Goal: Task Accomplishment & Management: Use online tool/utility

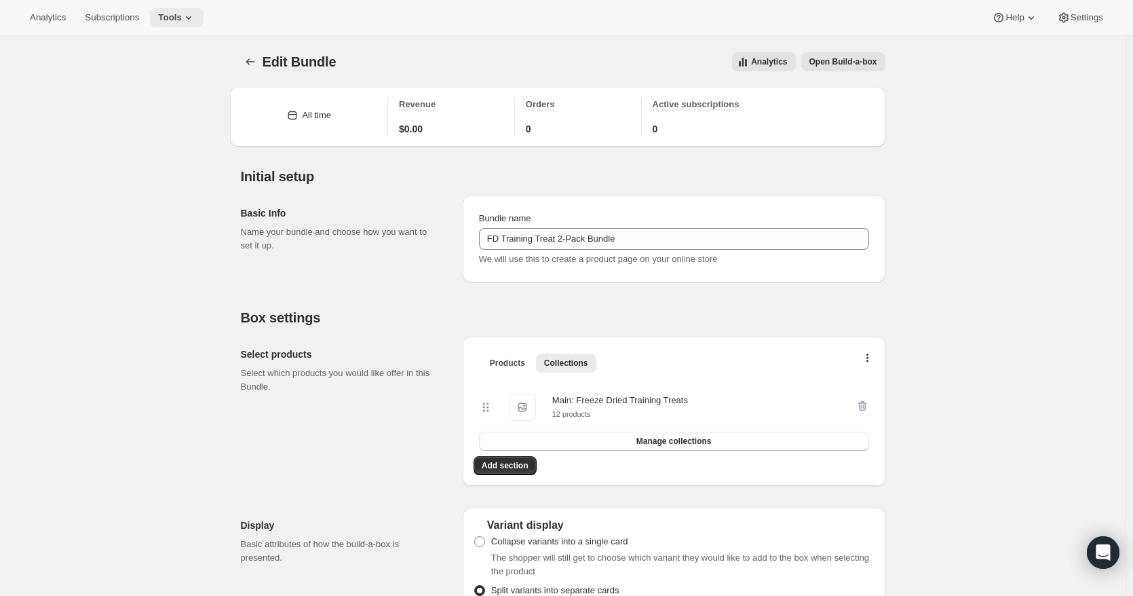
click at [182, 15] on icon at bounding box center [189, 18] width 14 height 14
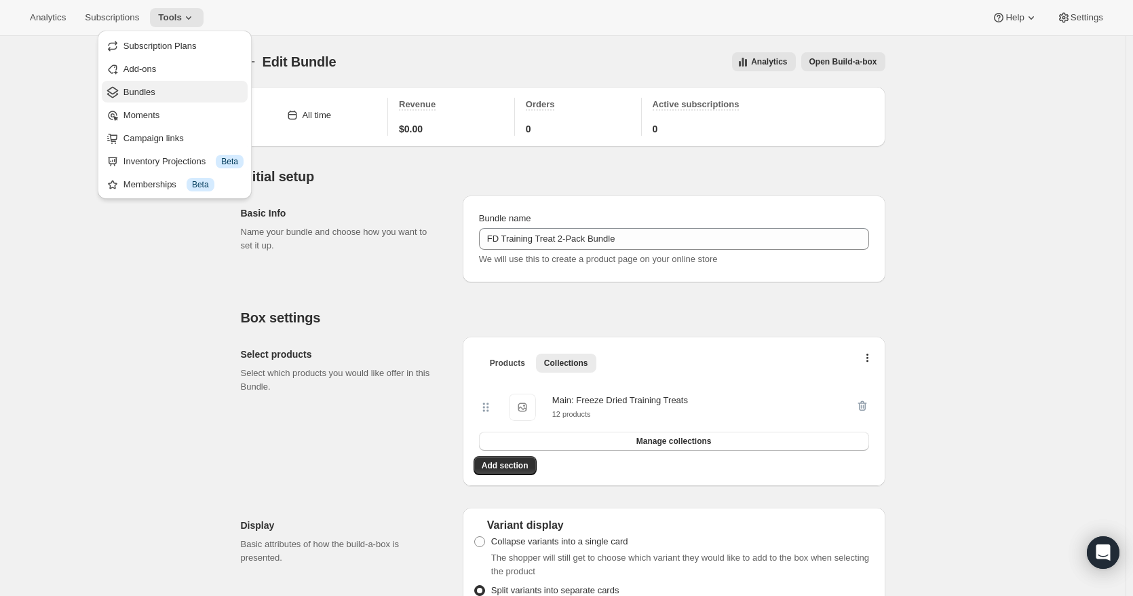
click at [159, 94] on span "Bundles" at bounding box center [183, 92] width 120 height 14
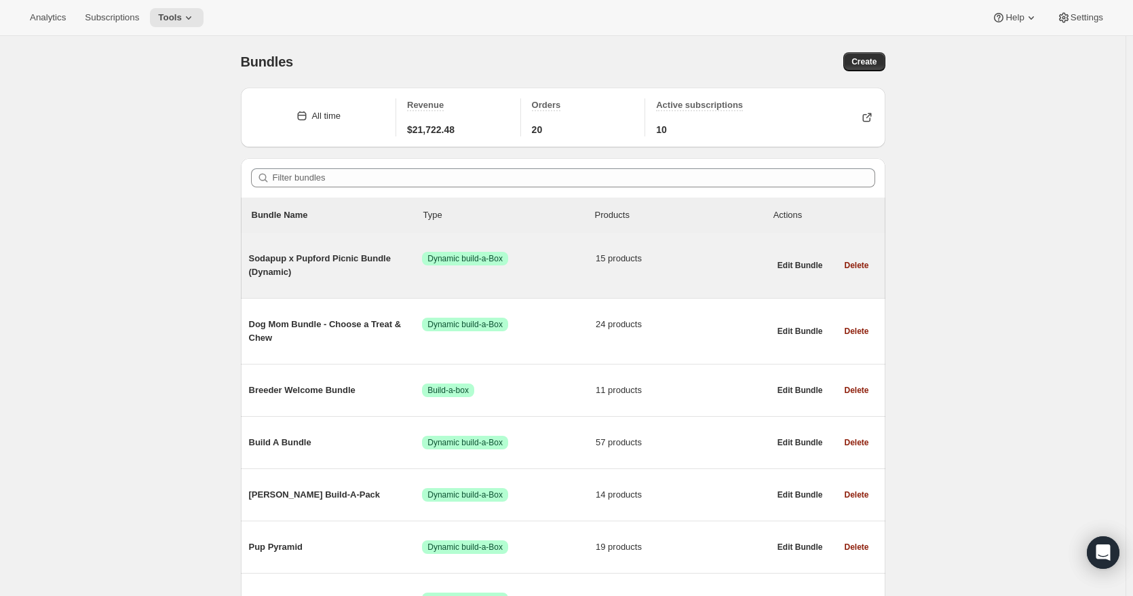
click at [353, 263] on span "Sodapup x Pupford Picnic Bundle (Dynamic)" at bounding box center [336, 265] width 174 height 27
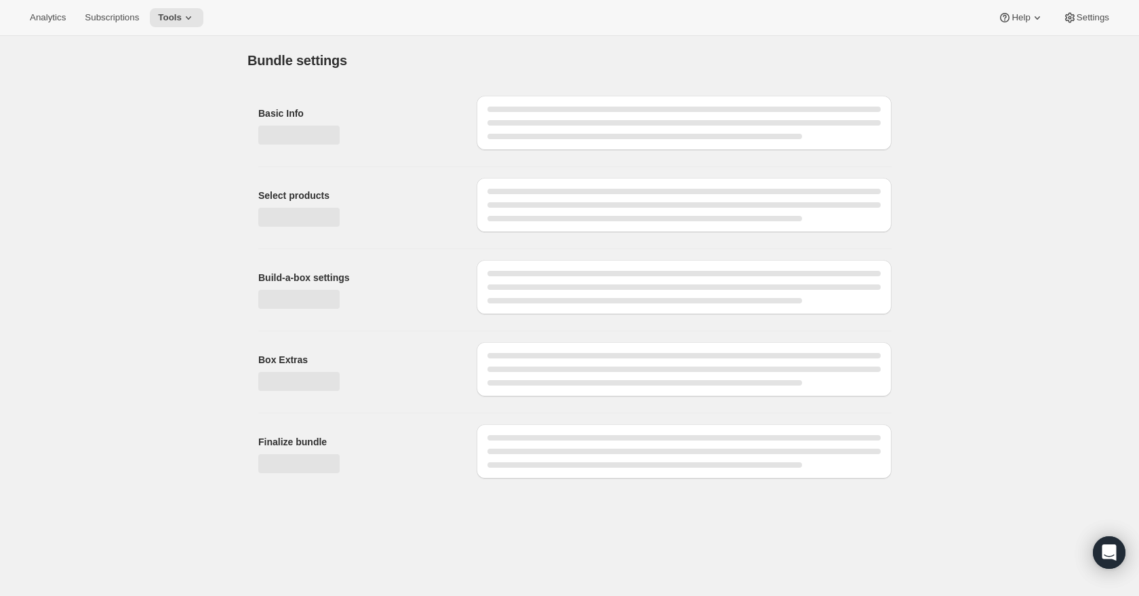
type input "Sodapup x Pupford Picnic Bundle (Dynamic)"
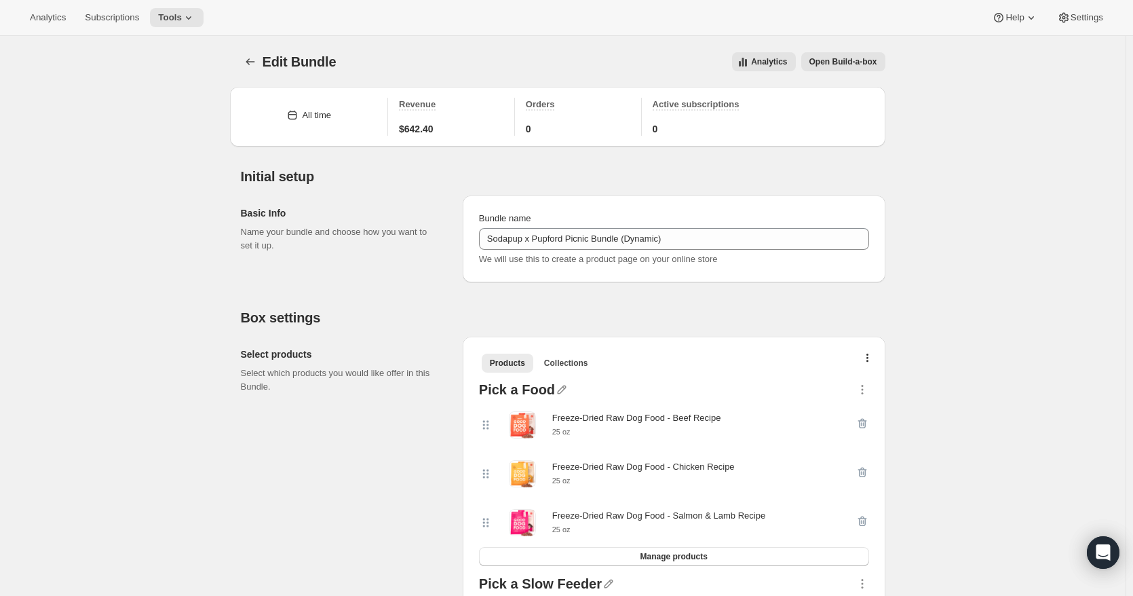
click at [842, 62] on span "Open Build-a-box" at bounding box center [843, 61] width 68 height 11
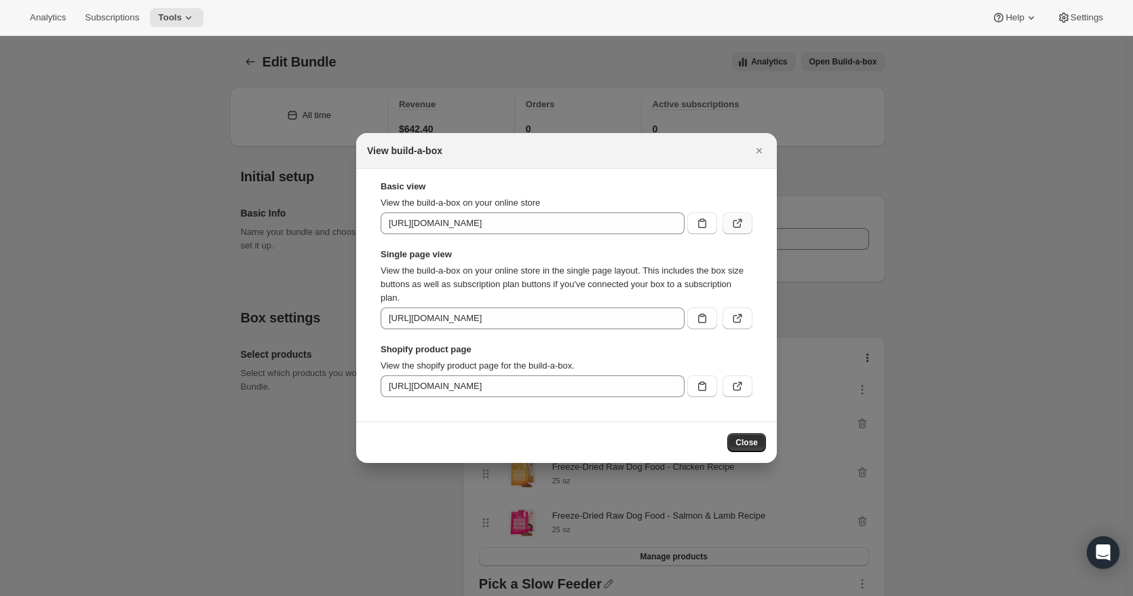
click at [730, 227] on icon ":r10b:" at bounding box center [737, 223] width 14 height 14
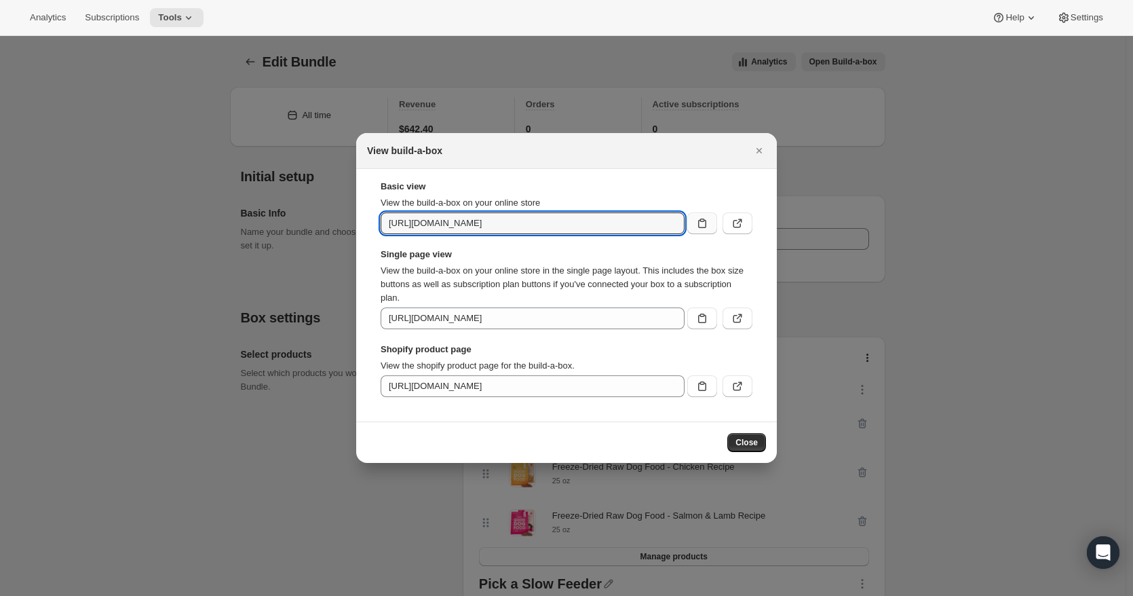
scroll to position [0, 45]
drag, startPoint x: 518, startPoint y: 222, endPoint x: 689, endPoint y: 224, distance: 170.9
click at [689, 224] on div "[URL][DOMAIN_NAME]" at bounding box center [566, 223] width 372 height 22
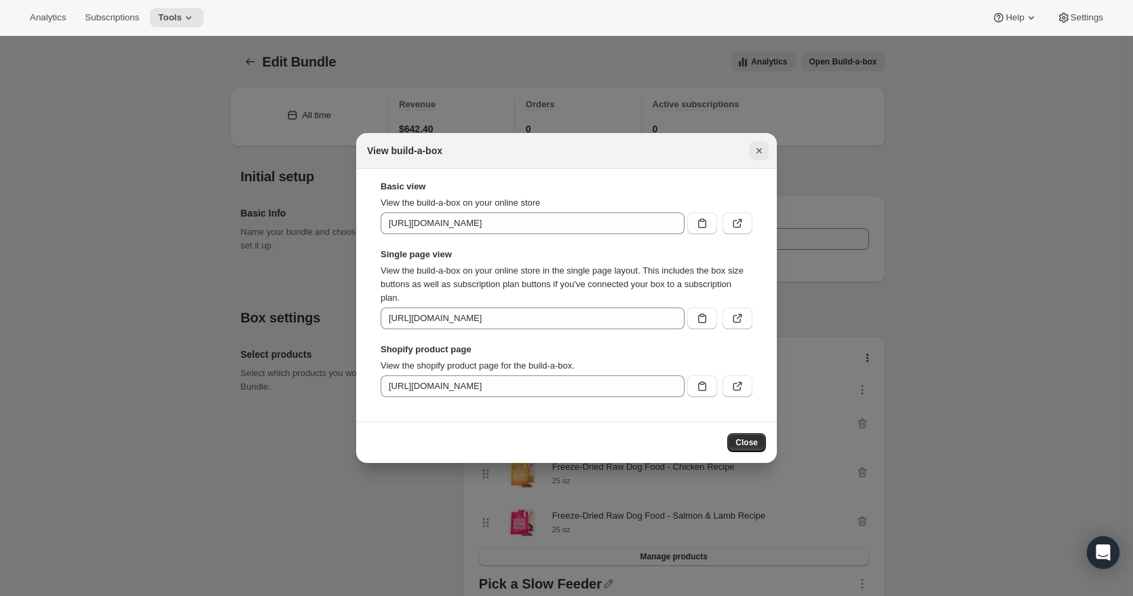
click at [760, 147] on icon "Close" at bounding box center [759, 151] width 14 height 14
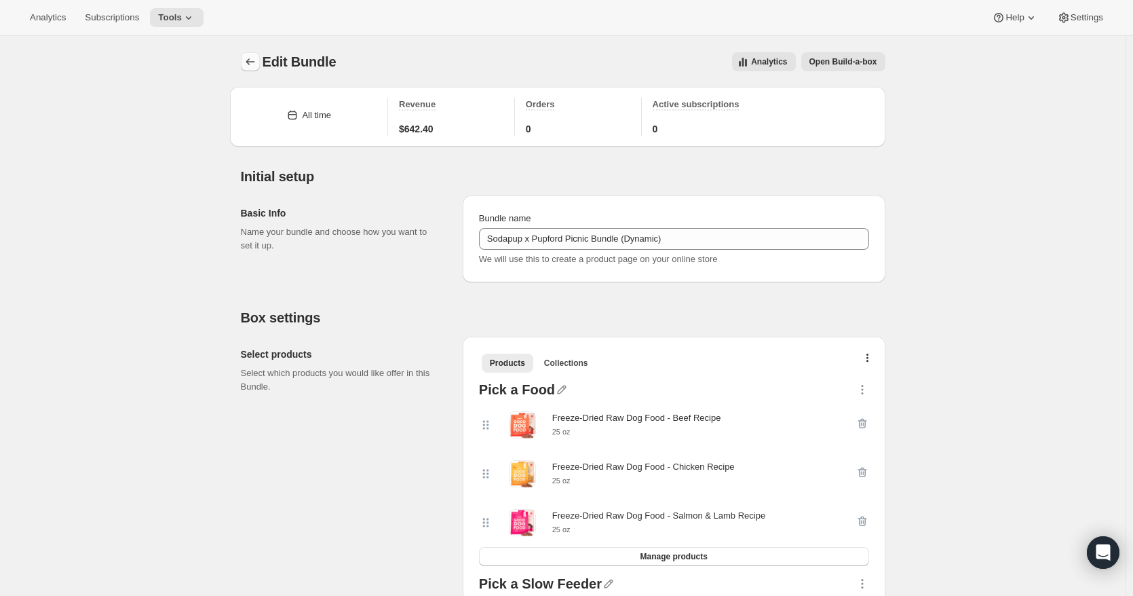
click at [252, 62] on icon "Bundles" at bounding box center [250, 62] width 14 height 14
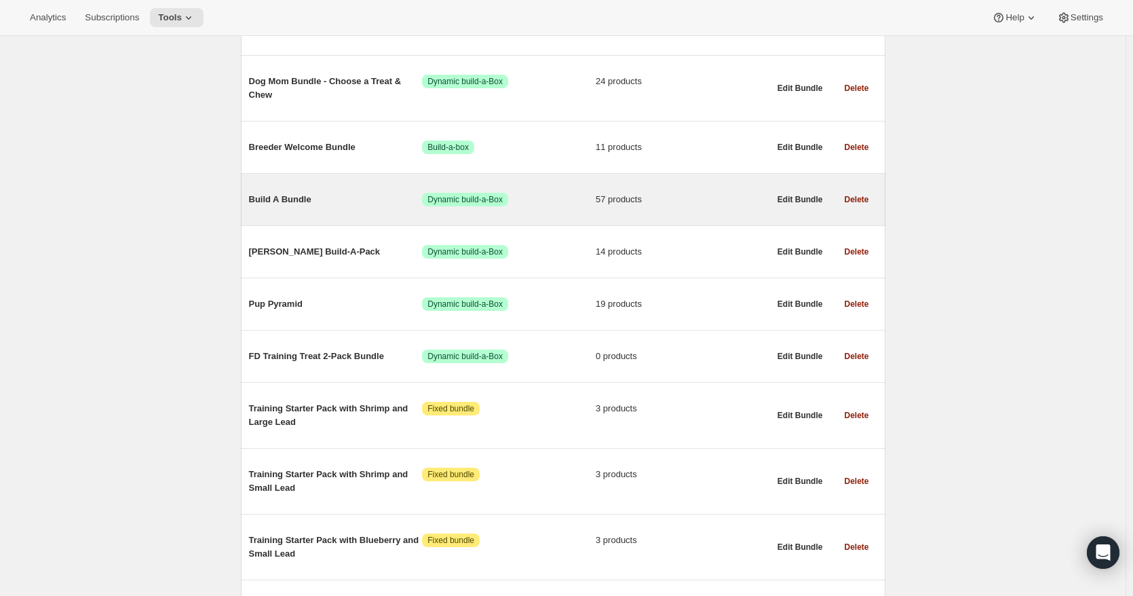
scroll to position [271, 0]
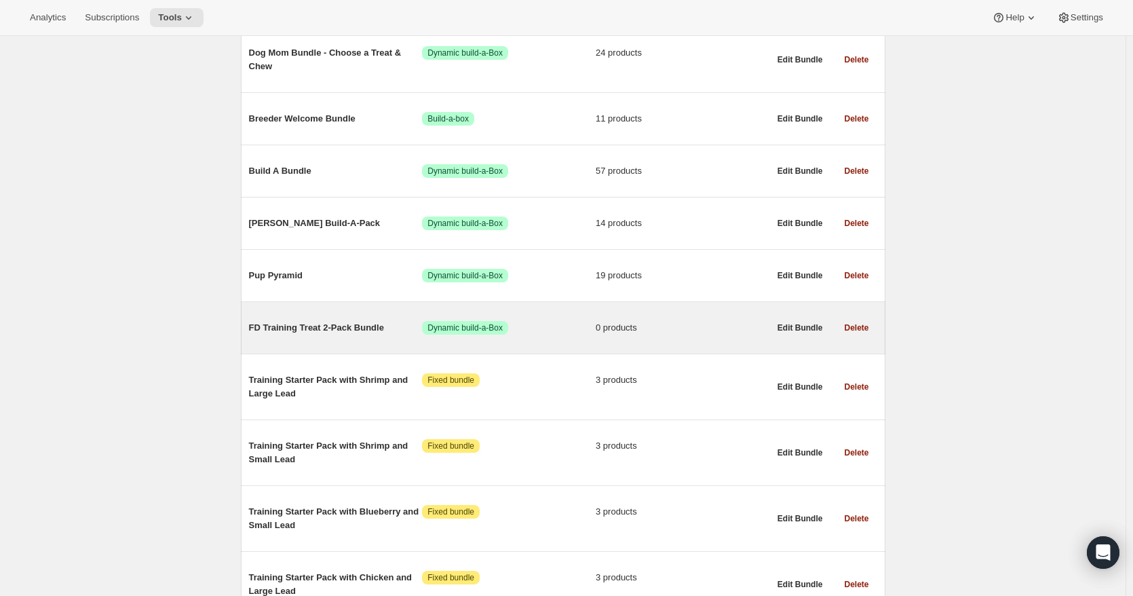
click at [361, 324] on span "FD Training Treat 2-Pack Bundle" at bounding box center [336, 328] width 174 height 14
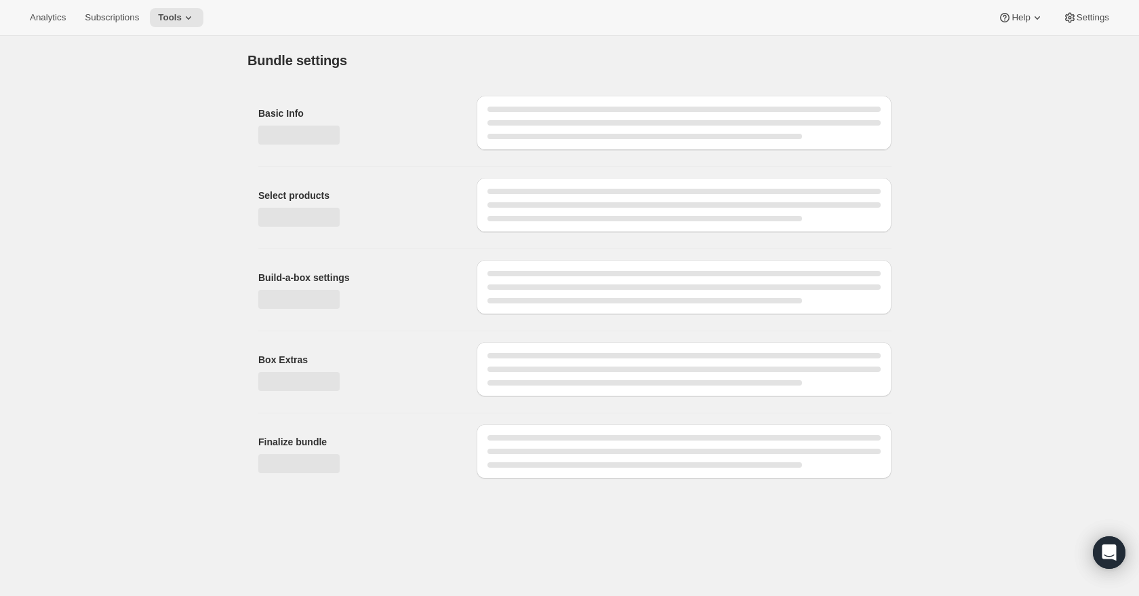
type input "FD Training Treat 2-Pack Bundle"
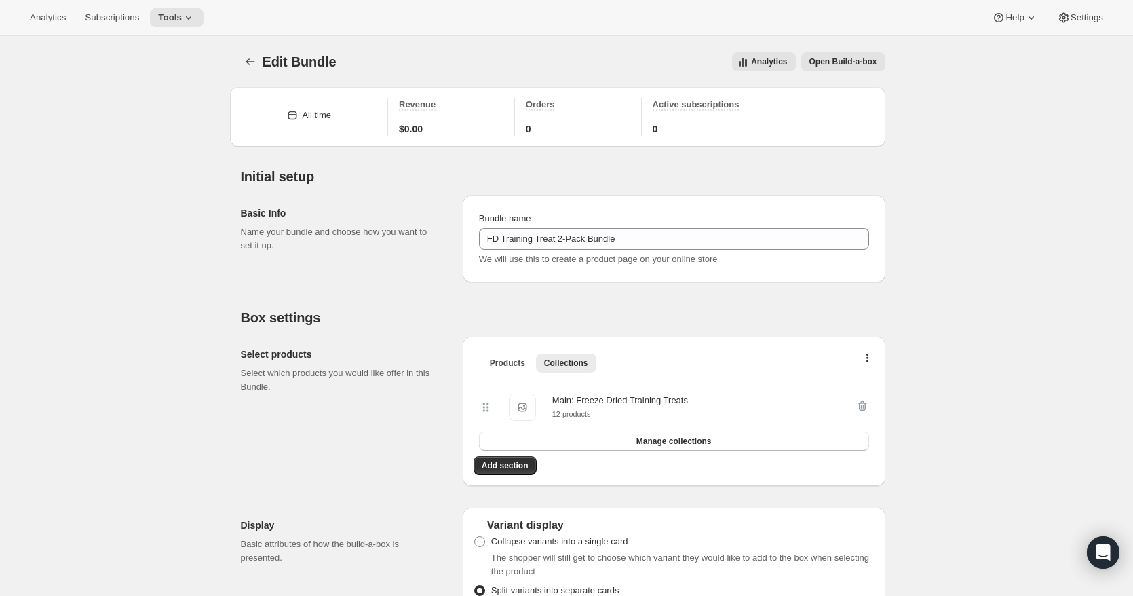
click at [841, 60] on span "Open Build-a-box" at bounding box center [843, 61] width 68 height 11
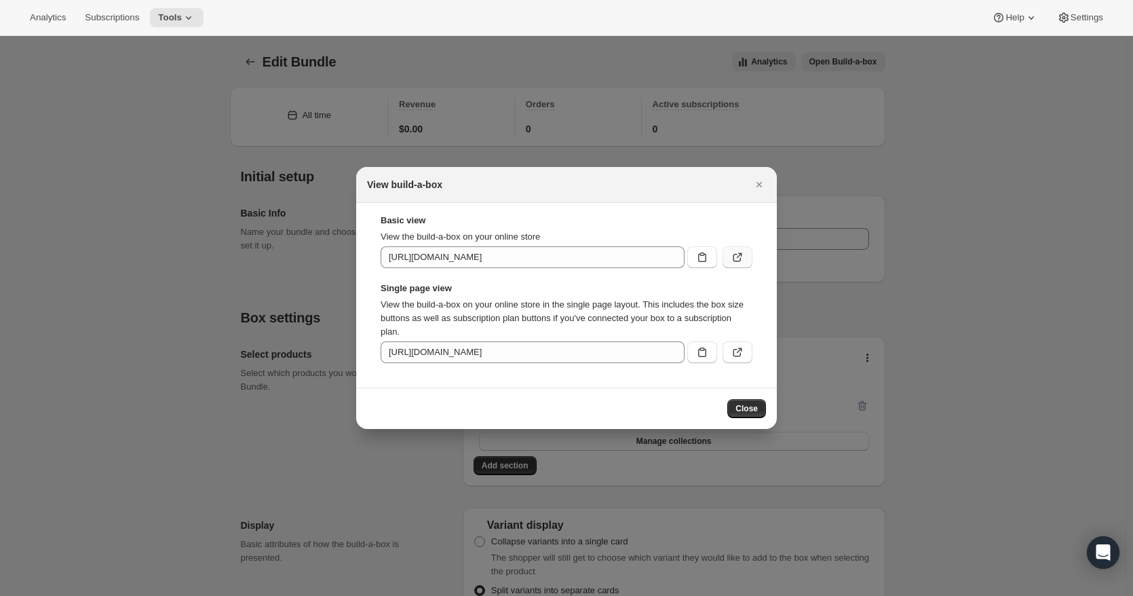
click at [737, 254] on icon ":r13c:" at bounding box center [737, 257] width 14 height 14
click at [739, 257] on icon ":r13c:" at bounding box center [737, 257] width 14 height 14
click at [749, 353] on button ":r13c:" at bounding box center [737, 352] width 30 height 22
click at [823, 144] on div at bounding box center [566, 298] width 1133 height 596
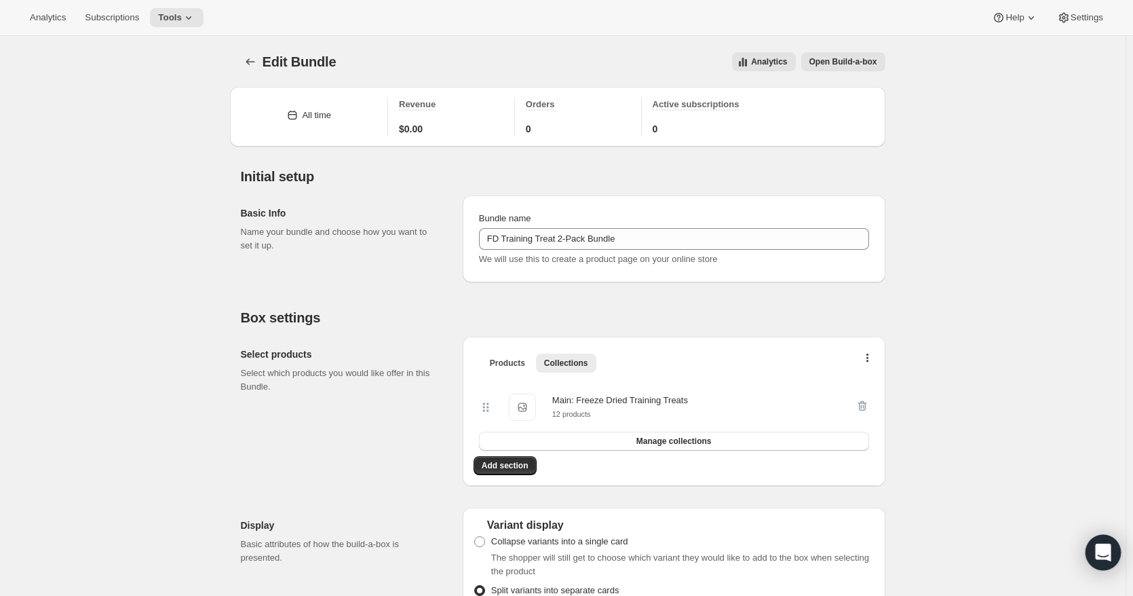
click at [1111, 553] on div "Open Intercom Messenger" at bounding box center [1103, 552] width 36 height 36
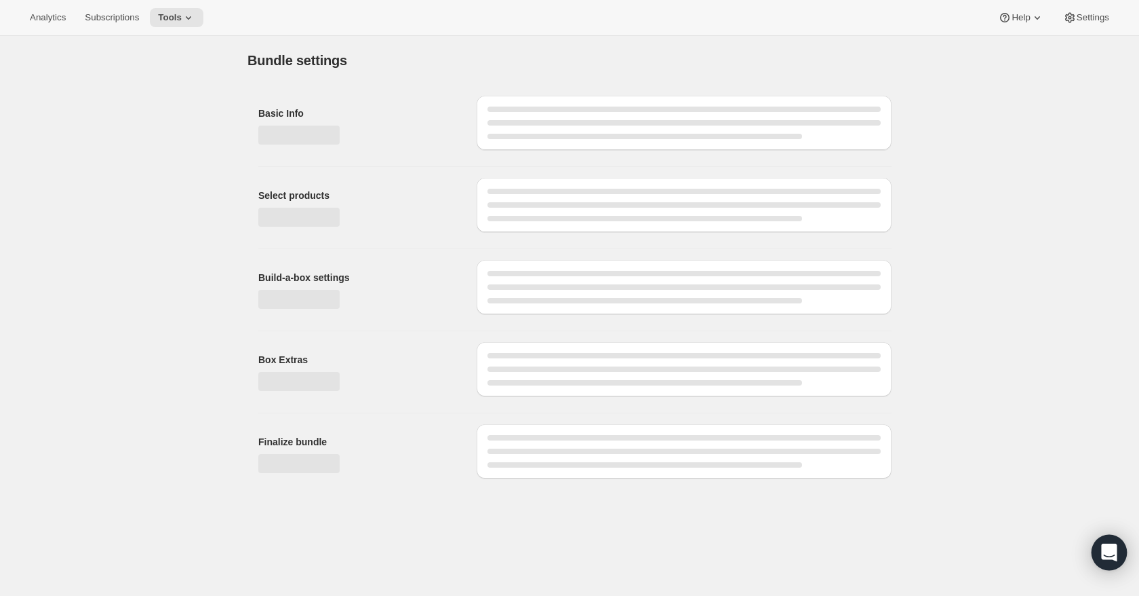
type input "FD Training Treat 2-Pack Bundle"
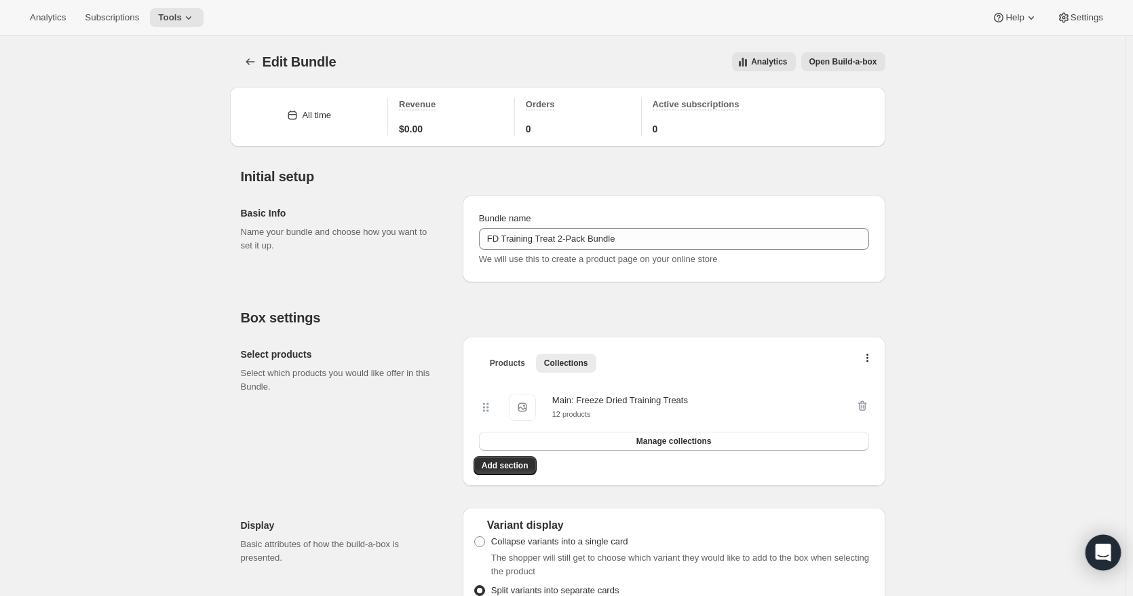
click at [1104, 551] on icon "Open Intercom Messenger" at bounding box center [1103, 552] width 16 height 18
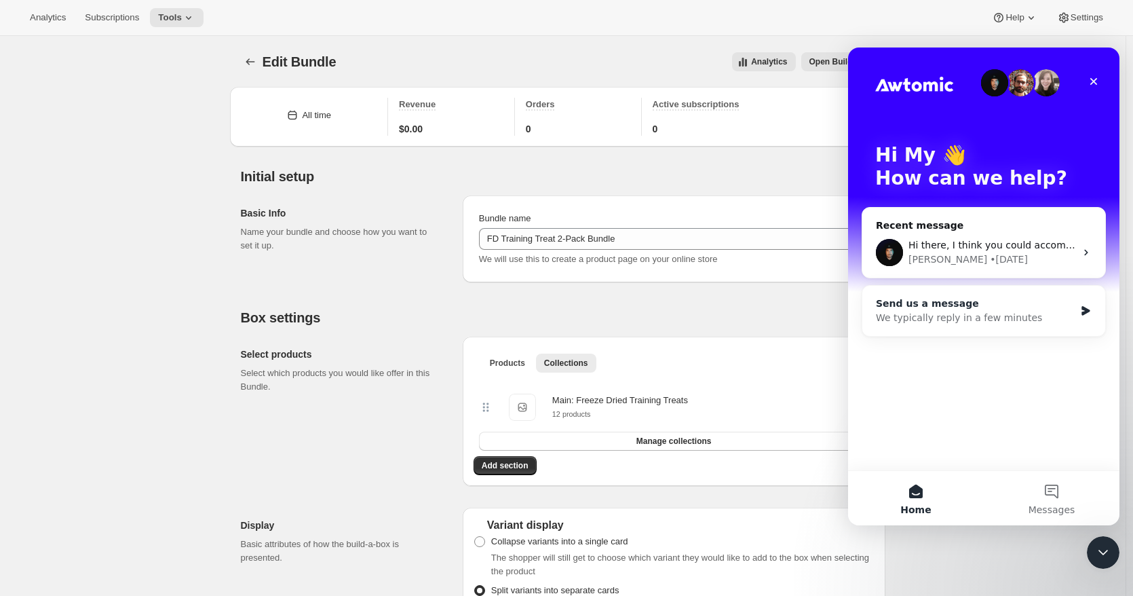
click at [939, 307] on div "Send us a message" at bounding box center [975, 303] width 199 height 14
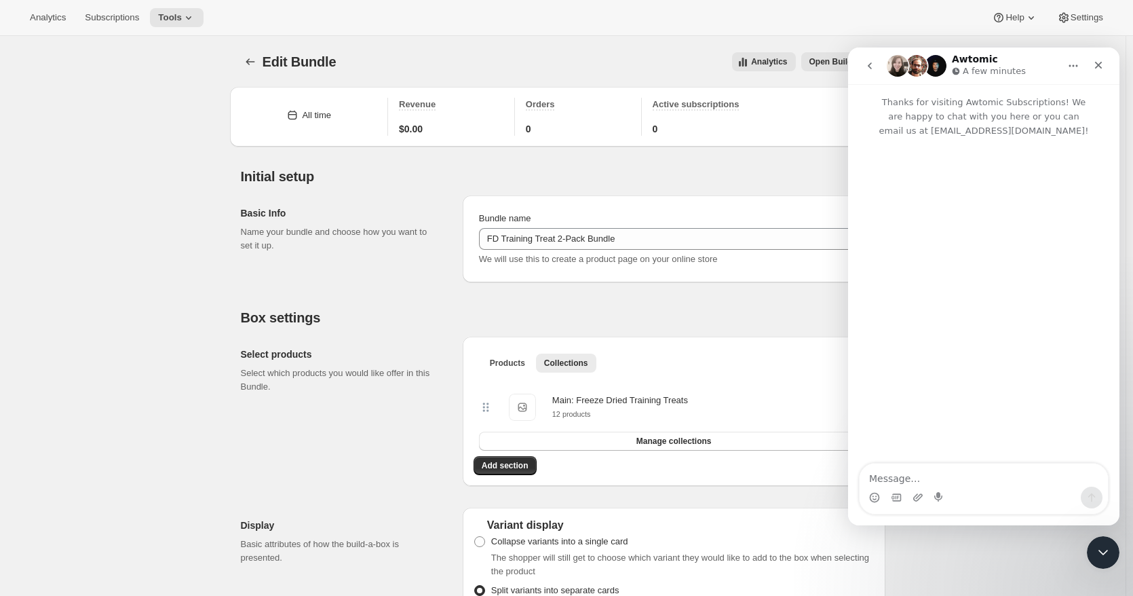
click at [913, 477] on textarea "Message…" at bounding box center [983, 474] width 248 height 23
type textarea "H"
click at [1096, 60] on icon "Close" at bounding box center [1098, 65] width 11 height 11
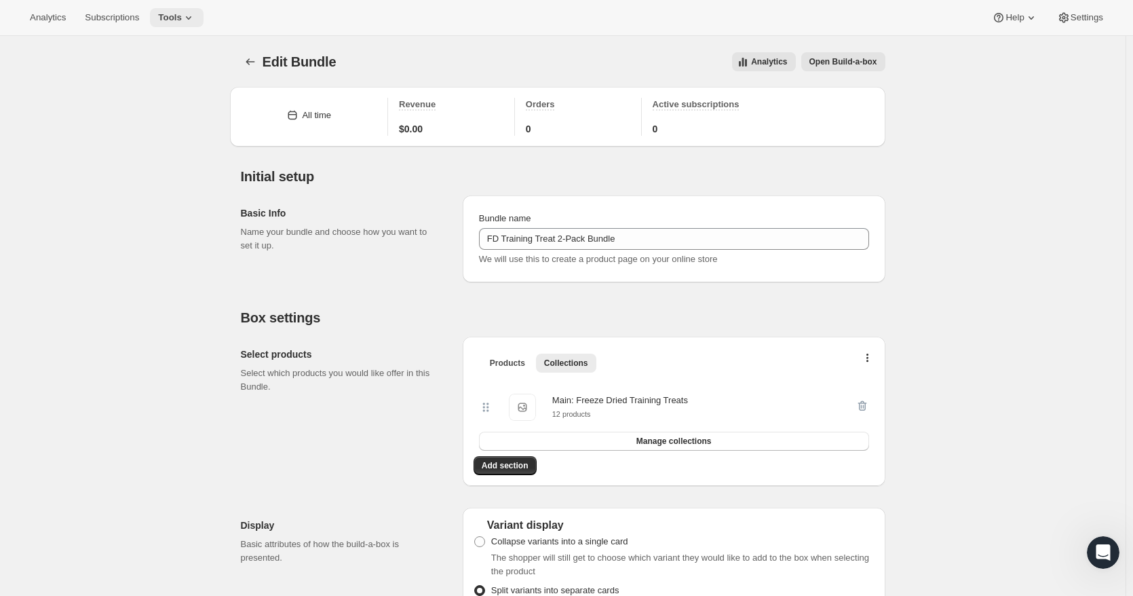
click at [182, 14] on icon at bounding box center [189, 18] width 14 height 14
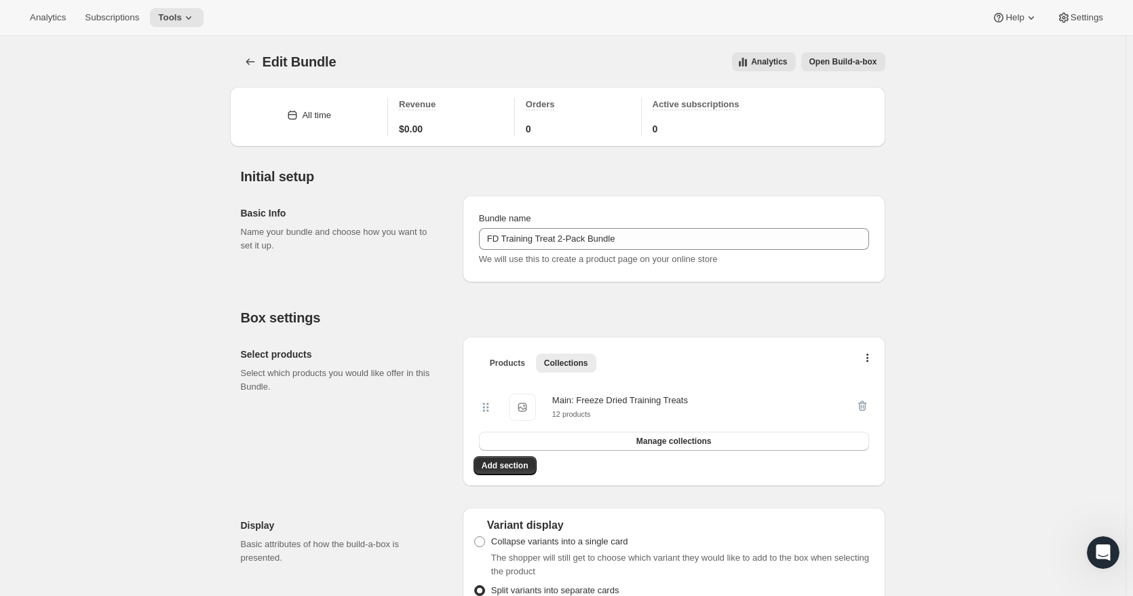
drag, startPoint x: 1071, startPoint y: 19, endPoint x: 718, endPoint y: 26, distance: 353.4
click at [718, 26] on div "Analytics Subscriptions Tools Help Settings" at bounding box center [566, 18] width 1133 height 36
click at [1028, 16] on icon at bounding box center [1031, 18] width 14 height 14
drag, startPoint x: 1020, startPoint y: 46, endPoint x: 1183, endPoint y: 123, distance: 179.9
click at [1020, 45] on span "Setup guide" at bounding box center [1015, 46] width 47 height 10
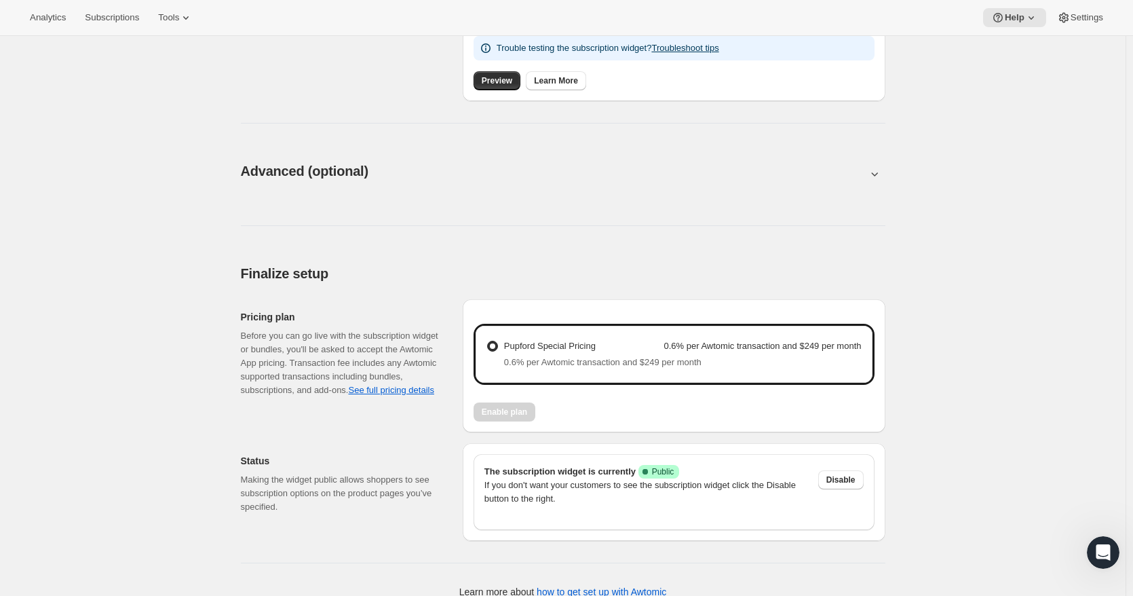
scroll to position [610, 0]
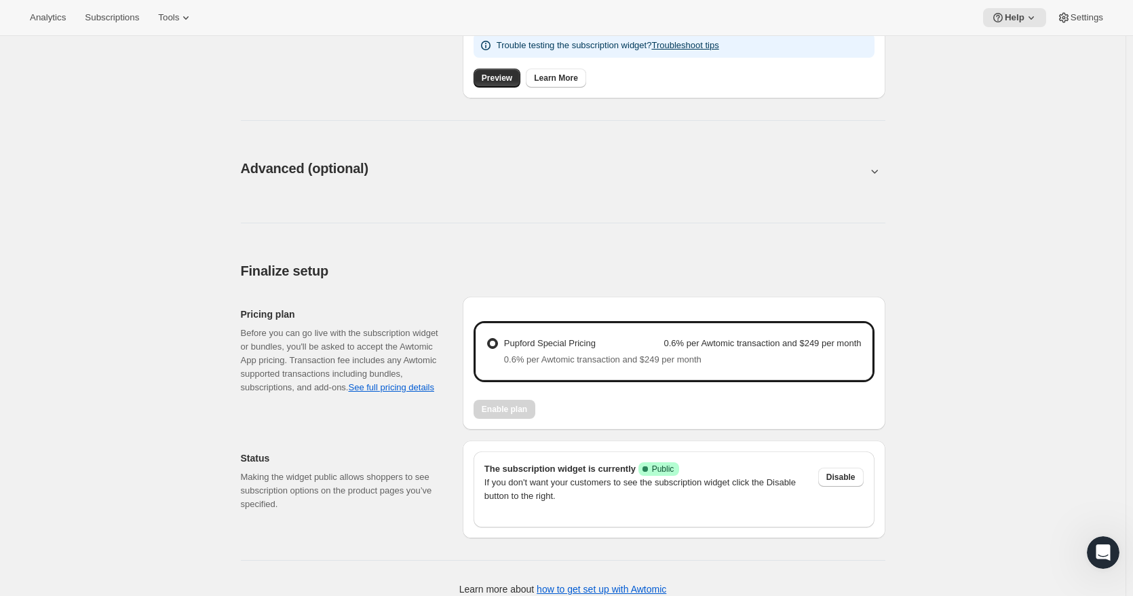
click at [332, 169] on button at bounding box center [563, 170] width 644 height 15
type input "<div style="text-align: center"> <hr> <br/><h3>Having issues managing your subs…"
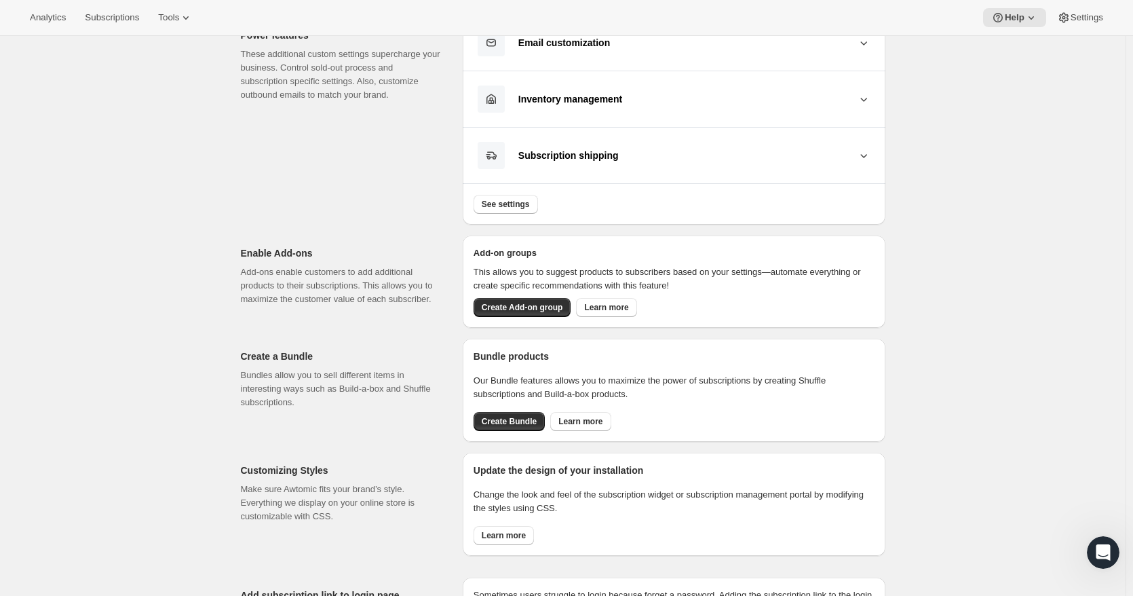
scroll to position [814, 0]
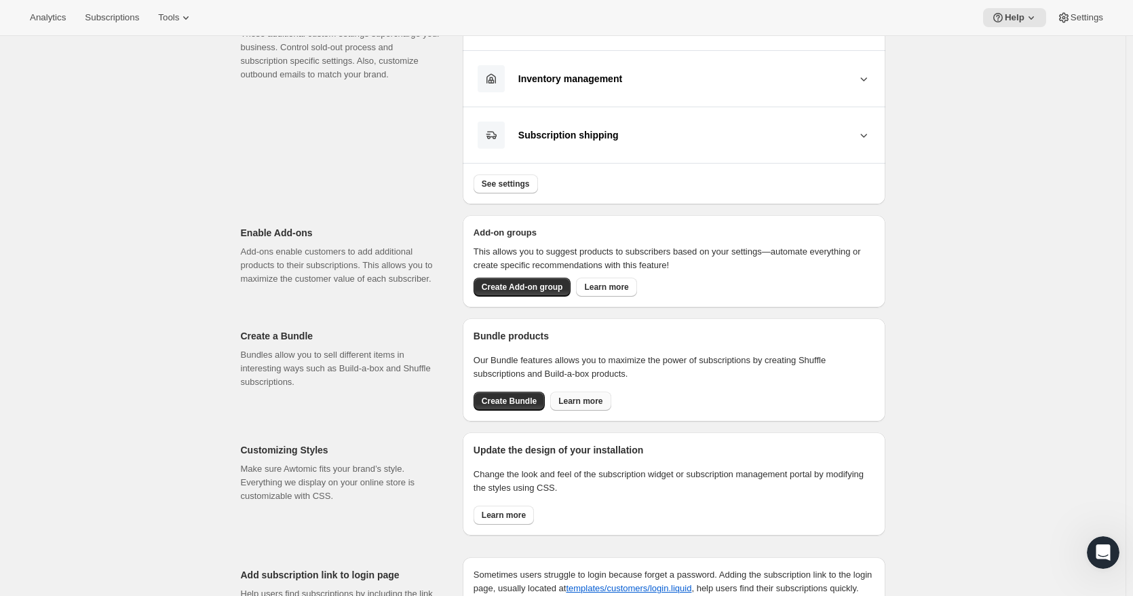
click at [568, 405] on span "Learn more" at bounding box center [580, 400] width 44 height 11
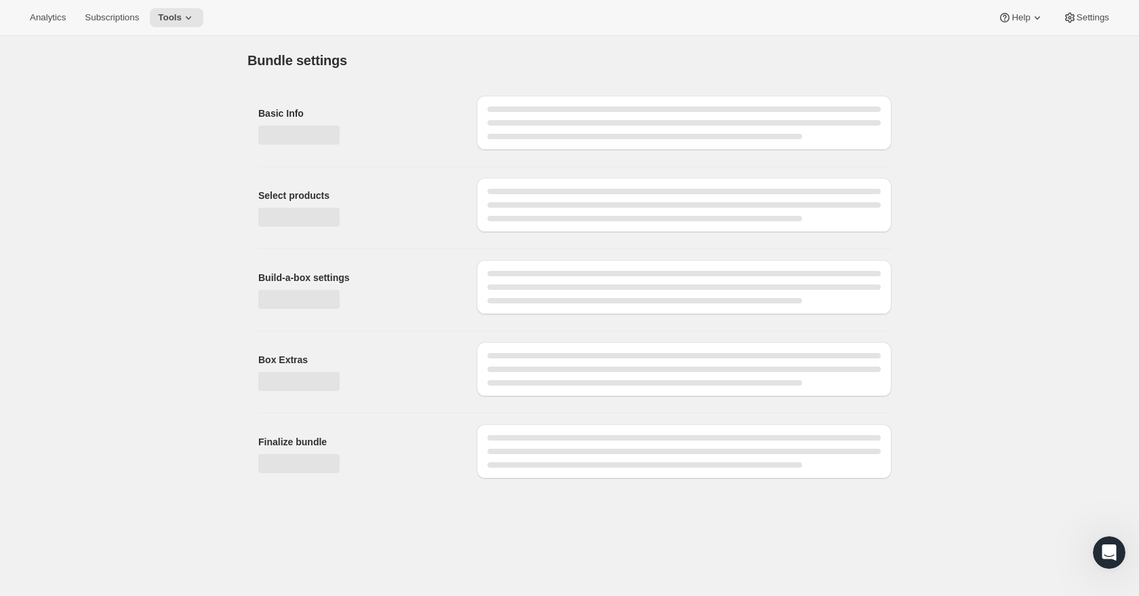
type input "FD Training Treat 2-Pack Bundle"
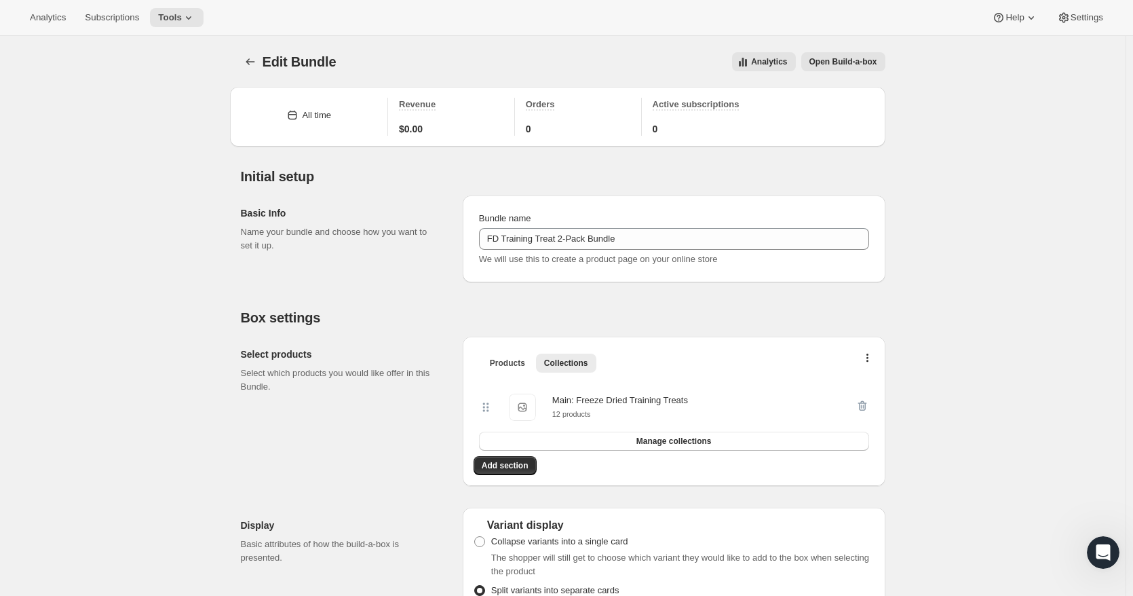
click at [865, 62] on span "Open Build-a-box" at bounding box center [843, 61] width 68 height 11
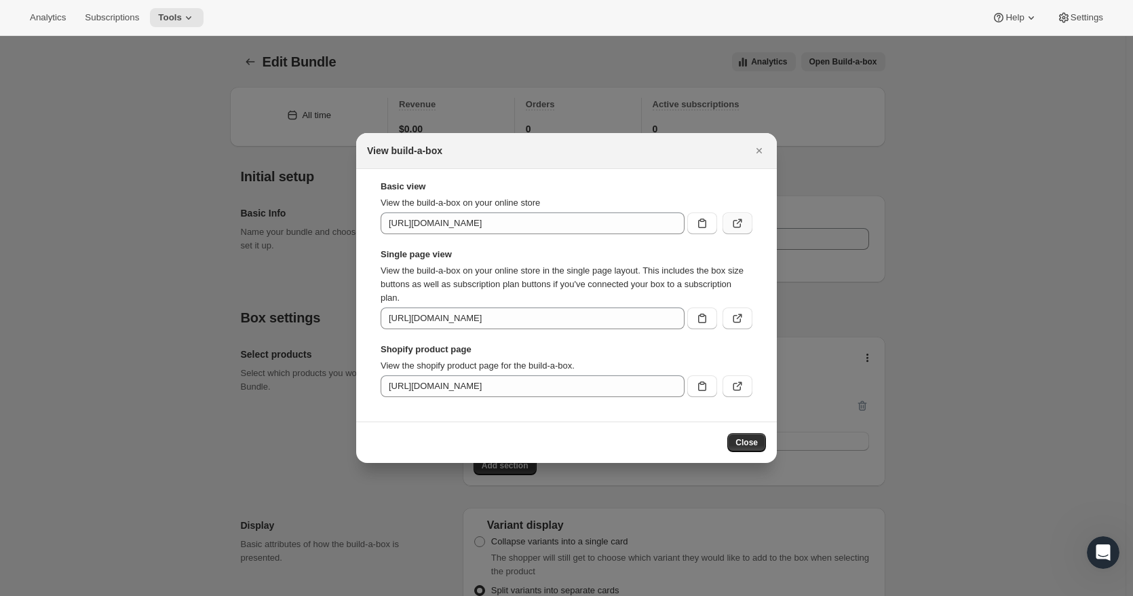
click at [736, 227] on icon ":r58:" at bounding box center [737, 223] width 14 height 14
